Goal: Use online tool/utility: Utilize a website feature to perform a specific function

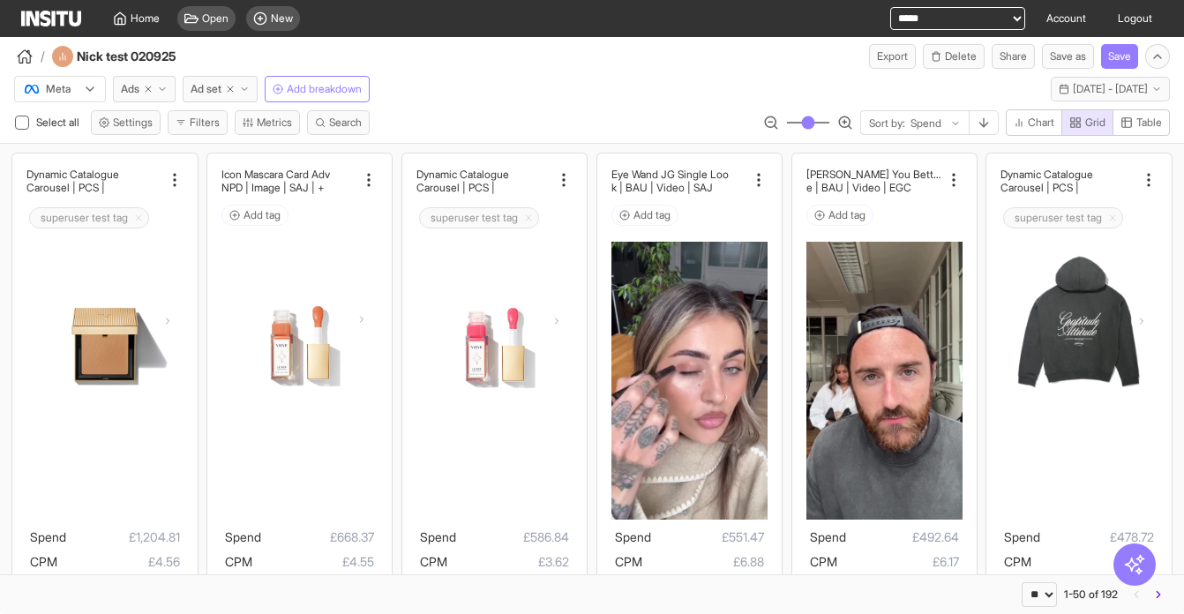
select select "**"
click at [232, 89] on icon "button" at bounding box center [230, 89] width 11 height 11
click at [139, 89] on span "Ads" at bounding box center [130, 89] width 19 height 14
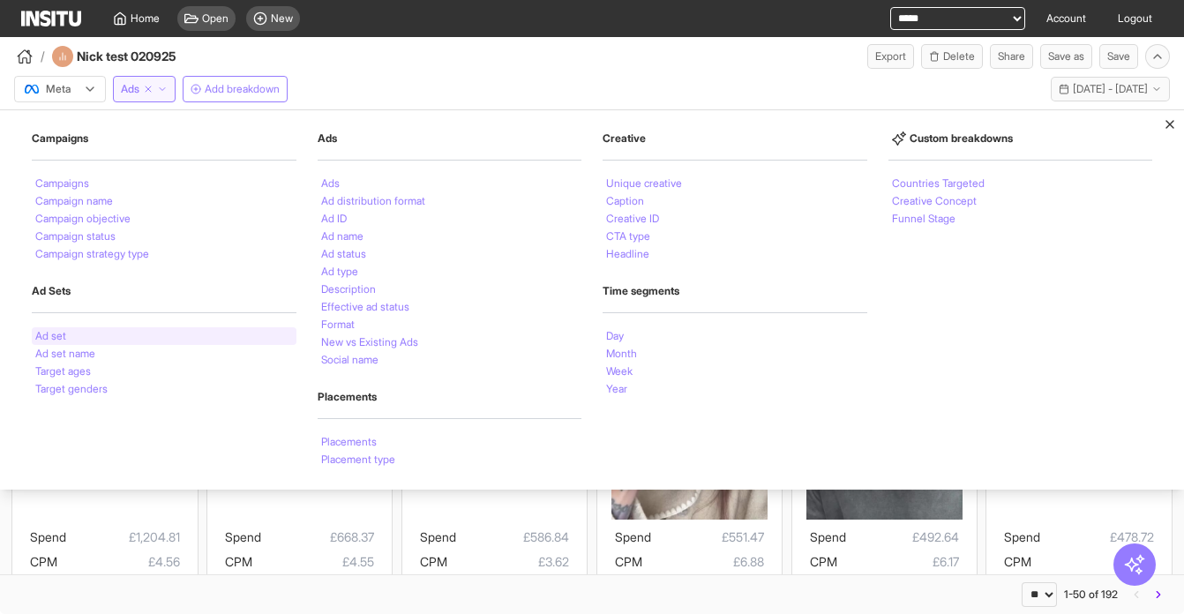
click at [109, 335] on div "Ad set" at bounding box center [164, 336] width 265 height 18
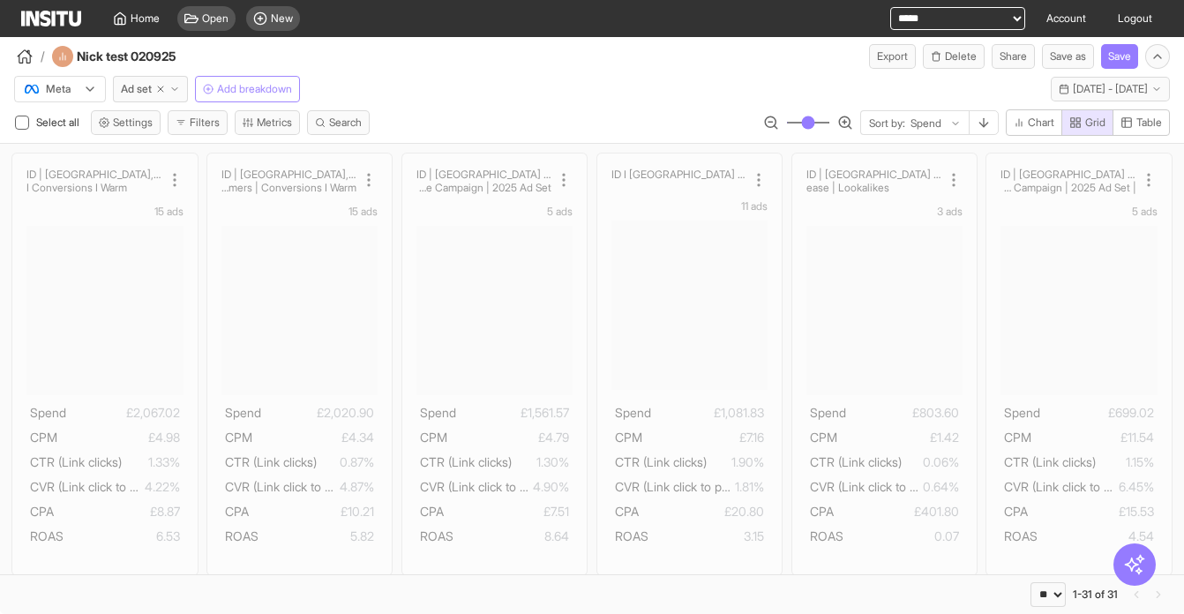
click at [255, 90] on span "Add breakdown" at bounding box center [254, 89] width 75 height 14
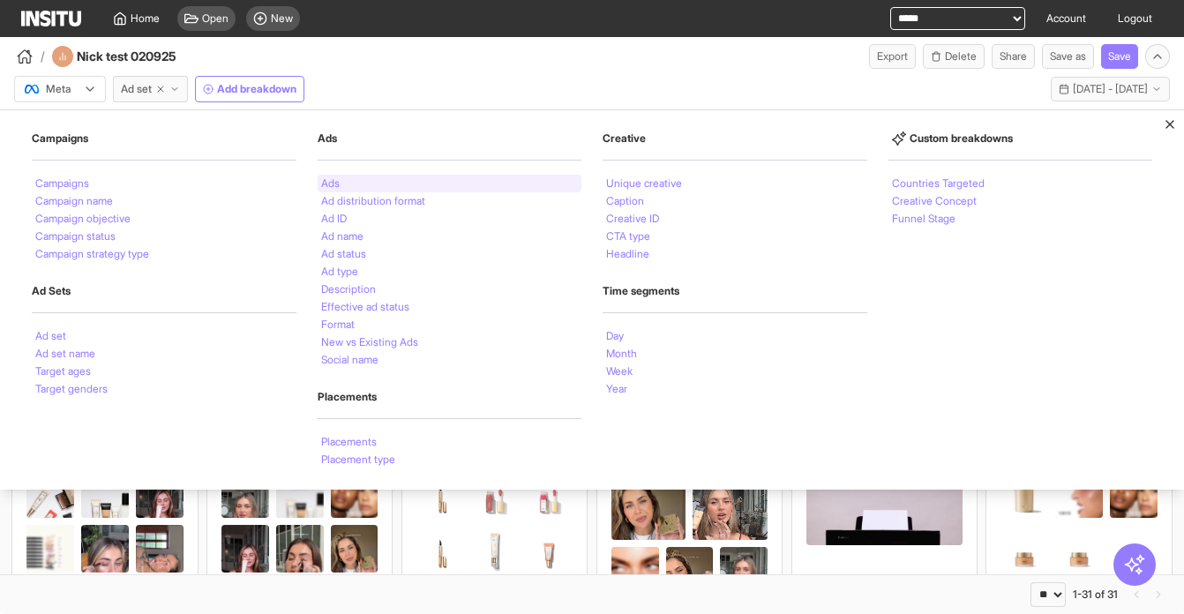
click at [338, 184] on li "Ads" at bounding box center [330, 183] width 19 height 11
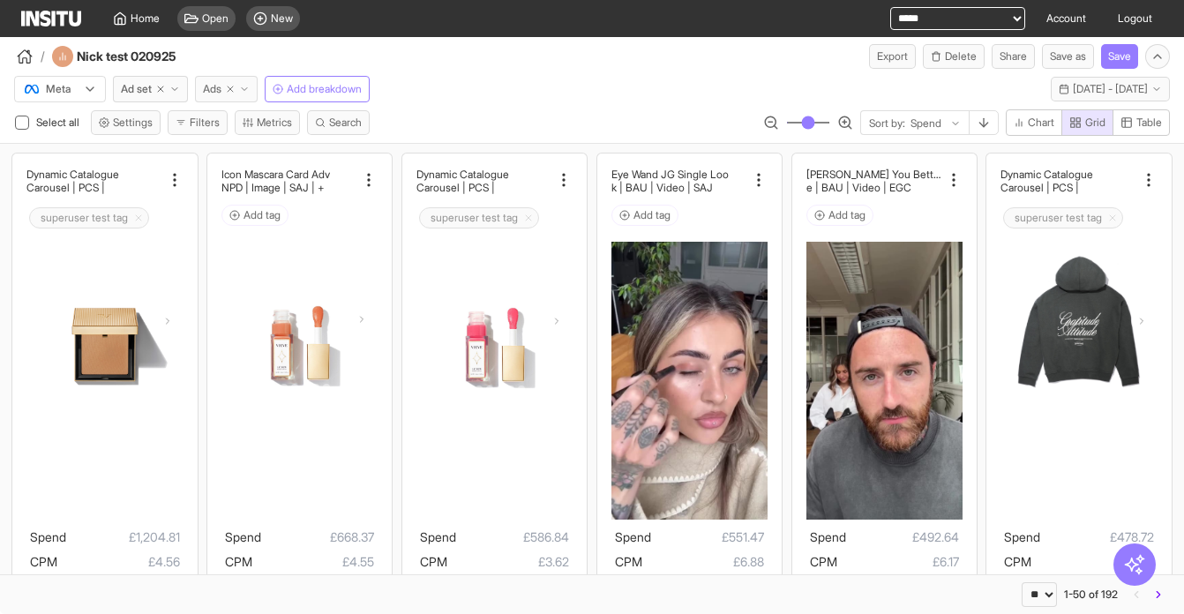
click at [236, 88] on icon "button" at bounding box center [230, 89] width 11 height 11
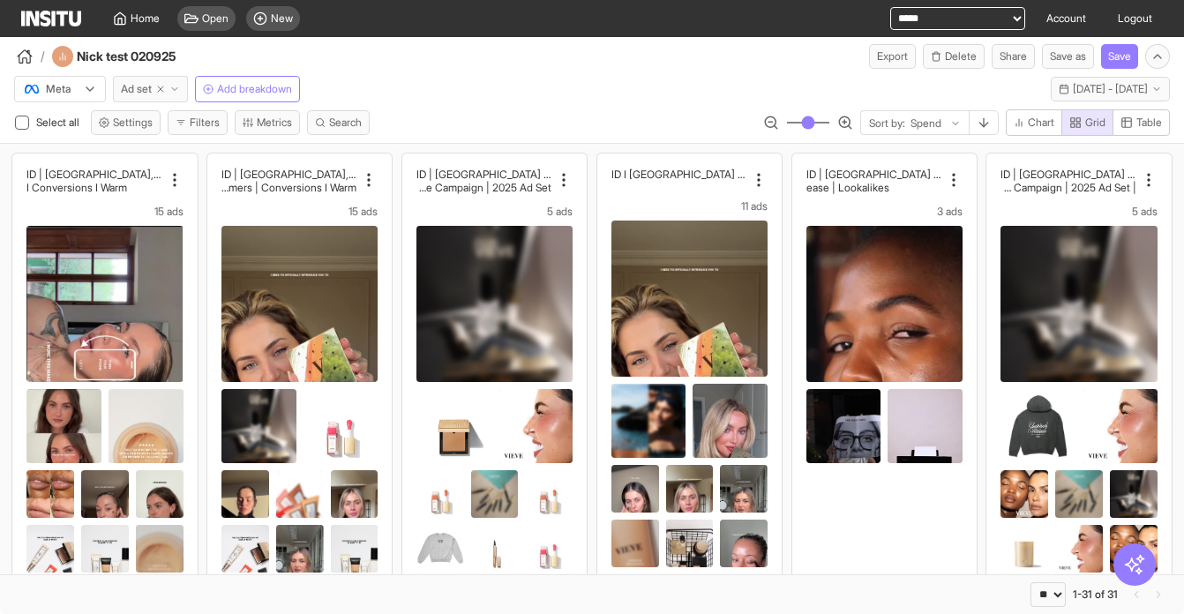
drag, startPoint x: 158, startPoint y: 88, endPoint x: 140, endPoint y: 88, distance: 17.7
click at [158, 89] on icon "button" at bounding box center [160, 89] width 11 height 11
select select "**"
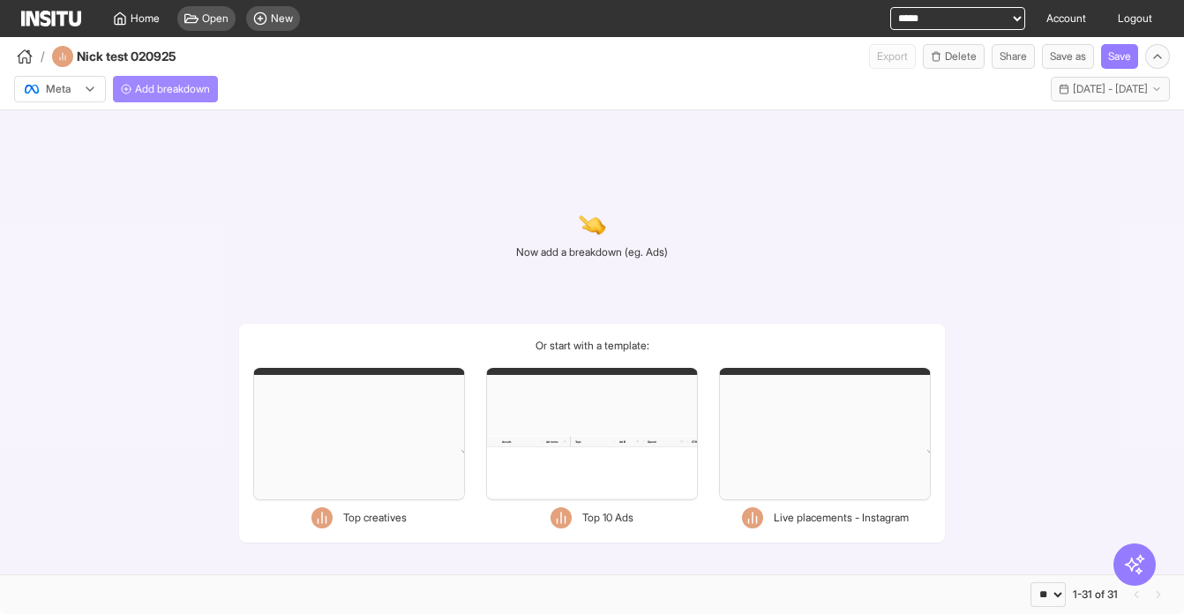
click at [139, 88] on span "Add breakdown" at bounding box center [172, 89] width 75 height 14
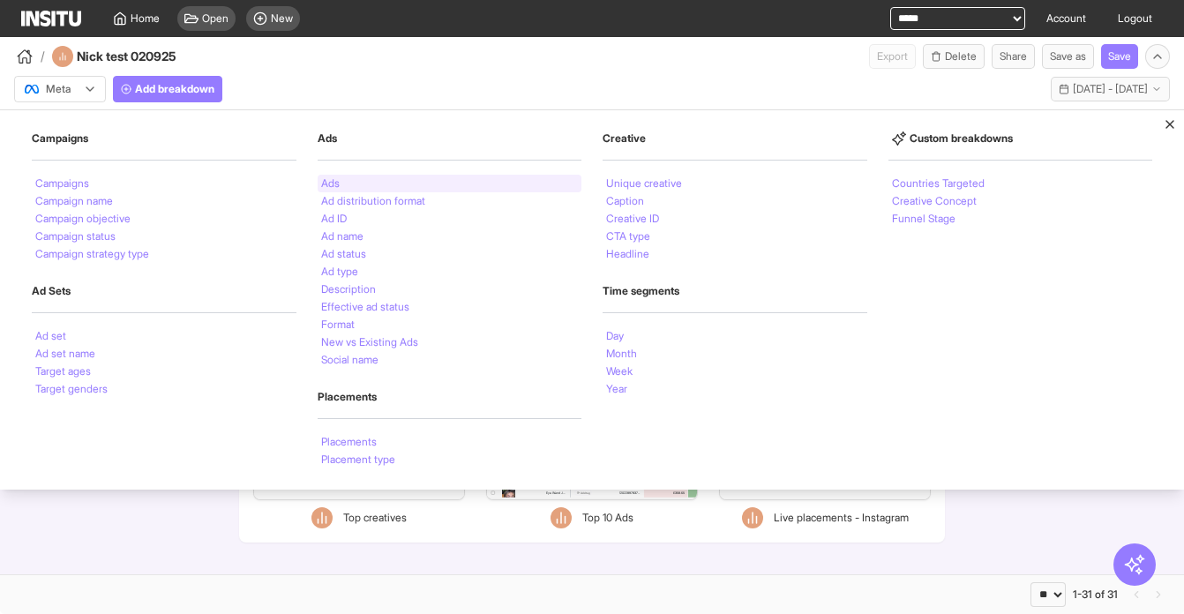
click at [330, 184] on li "Ads" at bounding box center [330, 183] width 19 height 11
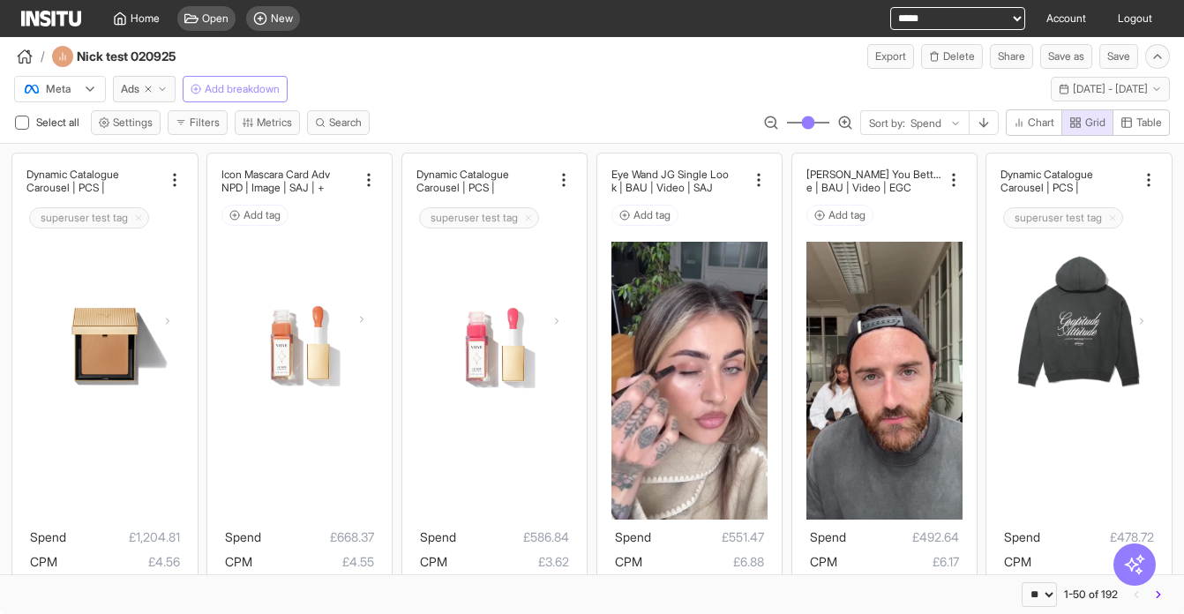
click at [230, 87] on span "Add breakdown" at bounding box center [242, 89] width 75 height 14
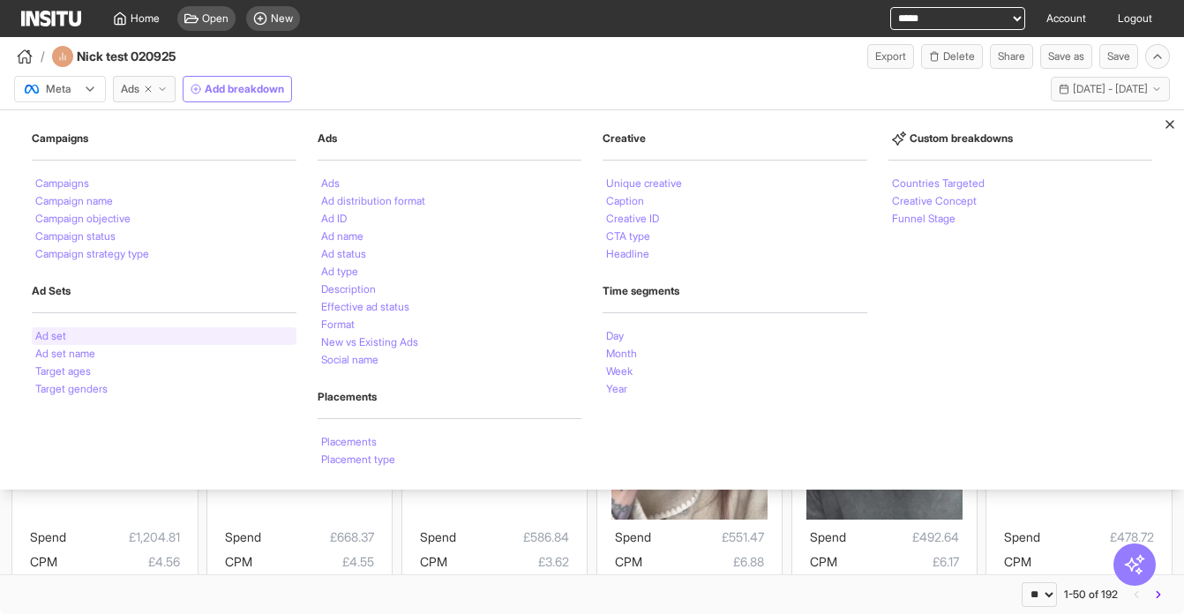
click at [64, 335] on li "Ad set" at bounding box center [50, 336] width 31 height 11
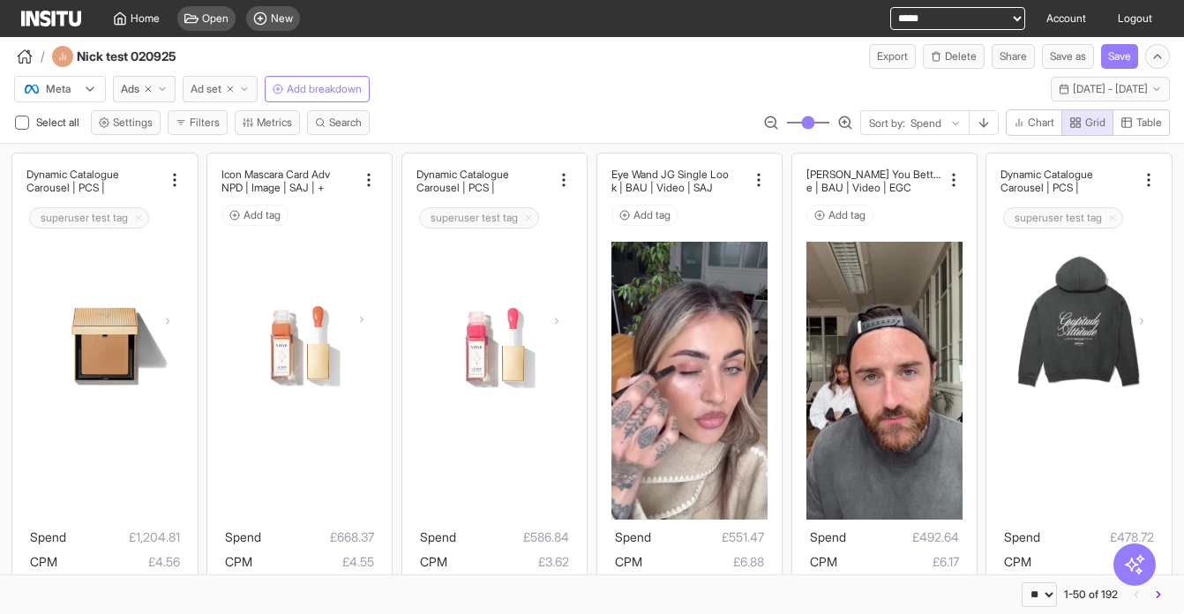
click at [233, 89] on line "button" at bounding box center [230, 88] width 5 height 5
click at [252, 85] on span "Add breakdown" at bounding box center [242, 89] width 75 height 14
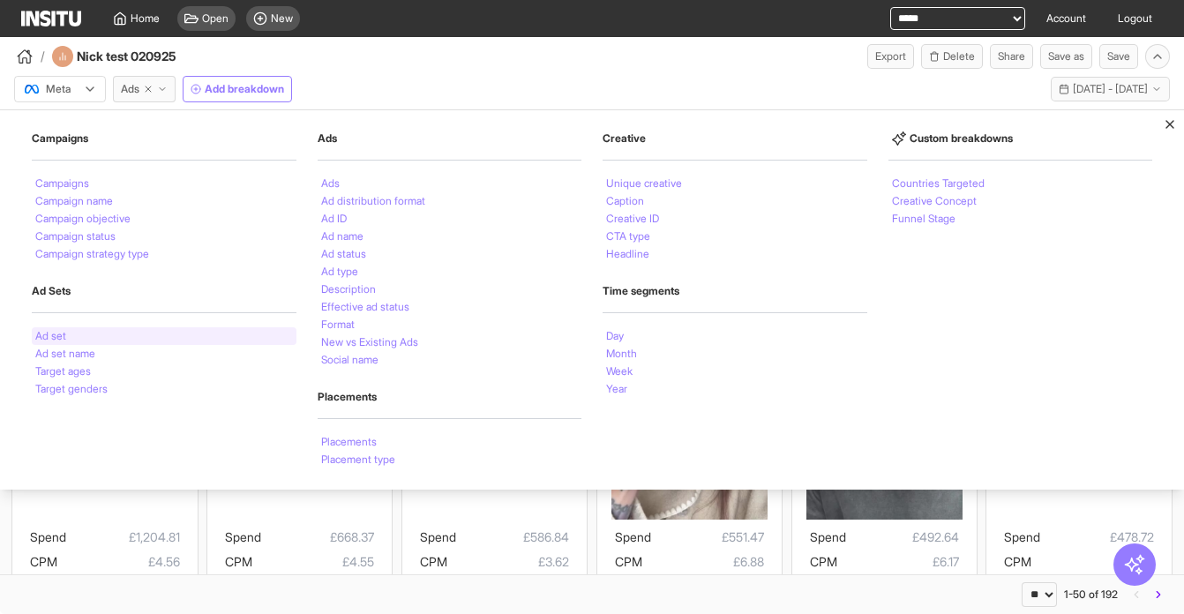
click at [78, 331] on div "Ad set" at bounding box center [164, 336] width 265 height 18
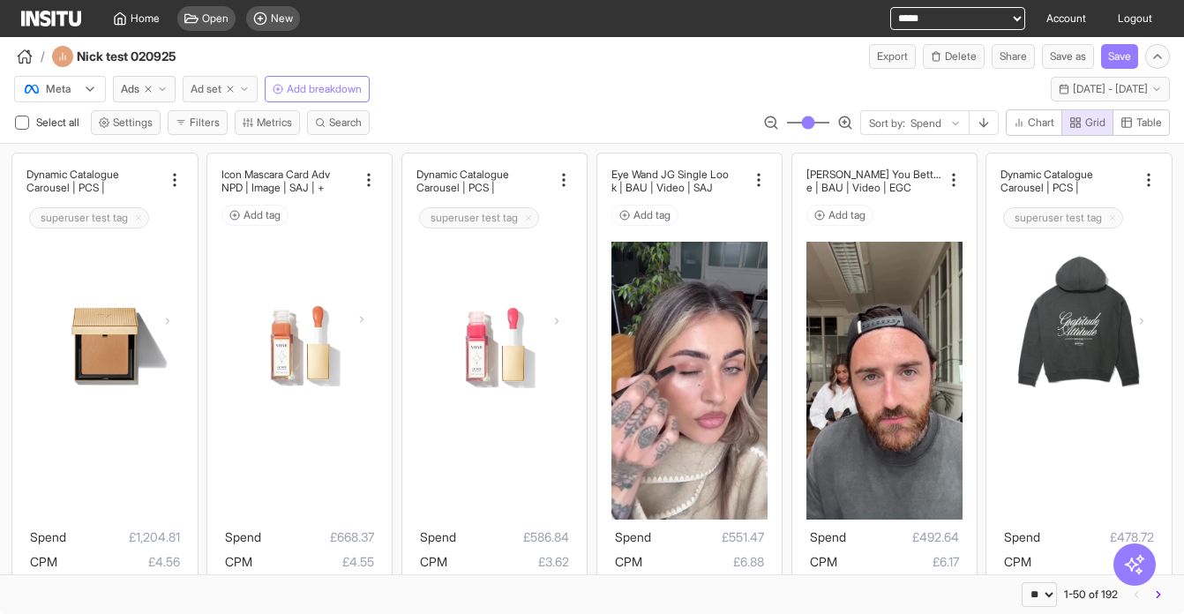
click at [231, 87] on line "button" at bounding box center [230, 88] width 5 height 5
click at [214, 89] on span "Add breakdown" at bounding box center [242, 89] width 75 height 14
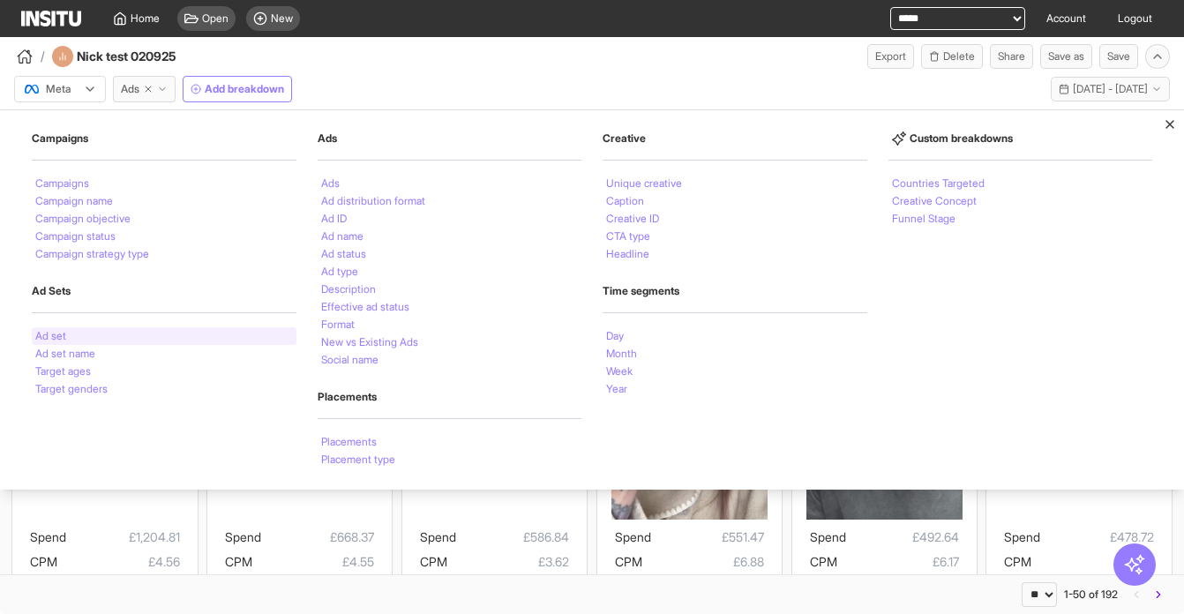
click at [84, 339] on div "Ad set" at bounding box center [164, 336] width 265 height 18
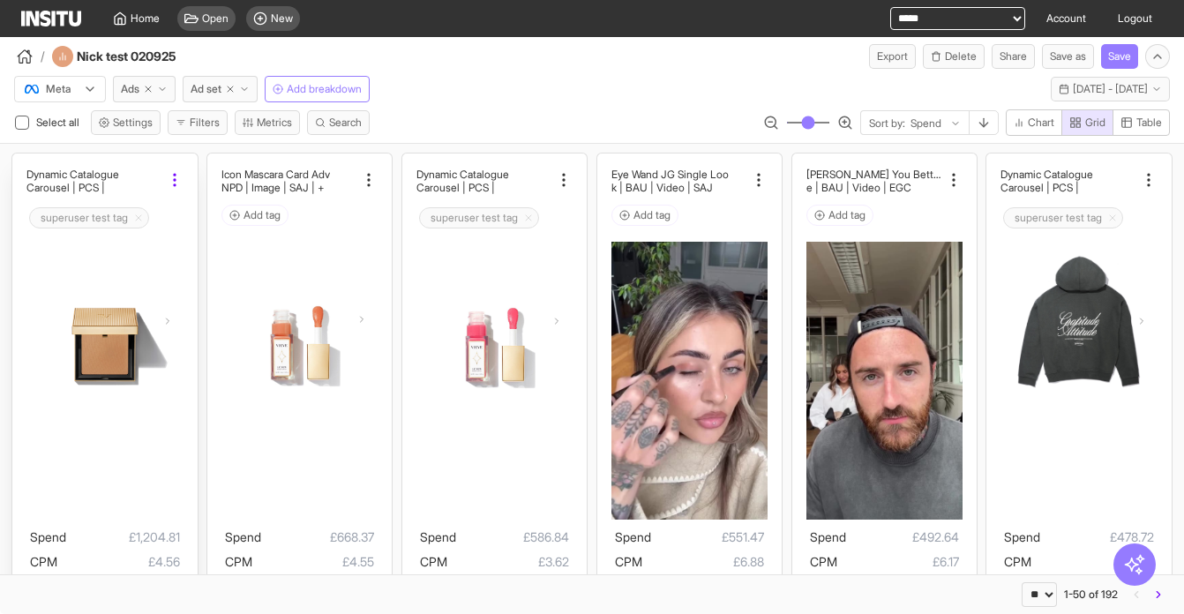
click at [173, 176] on icon at bounding box center [175, 180] width 18 height 18
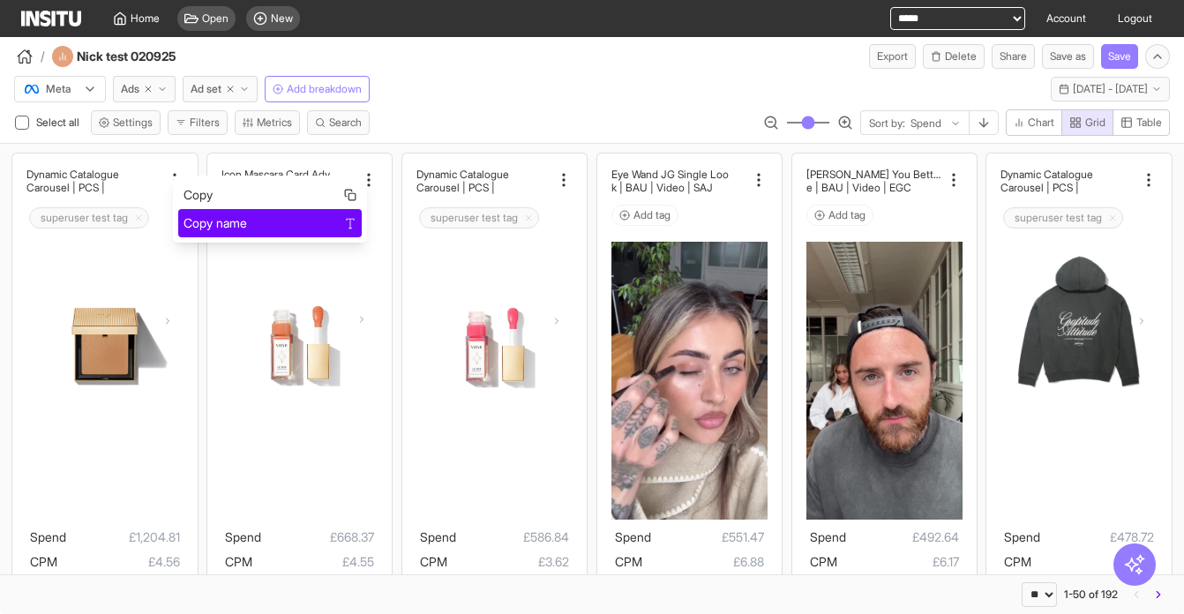
drag, startPoint x: 204, startPoint y: 215, endPoint x: 213, endPoint y: 220, distance: 9.9
click at [208, 218] on span "Copy name" at bounding box center [216, 223] width 64 height 18
